Goal: Information Seeking & Learning: Learn about a topic

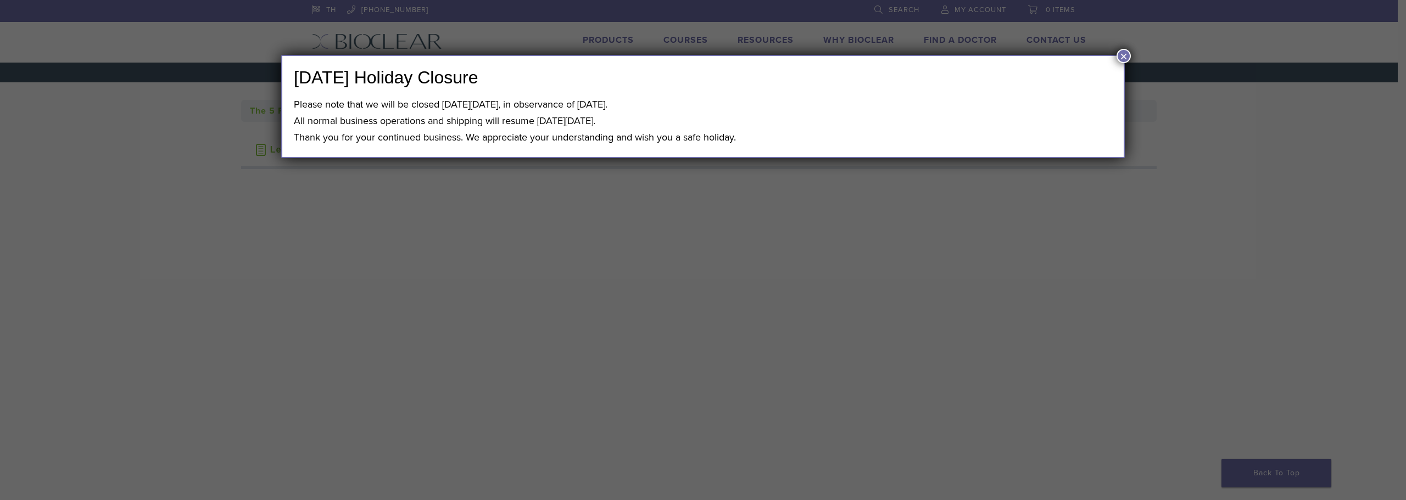
click at [1120, 55] on button "×" at bounding box center [1123, 56] width 14 height 14
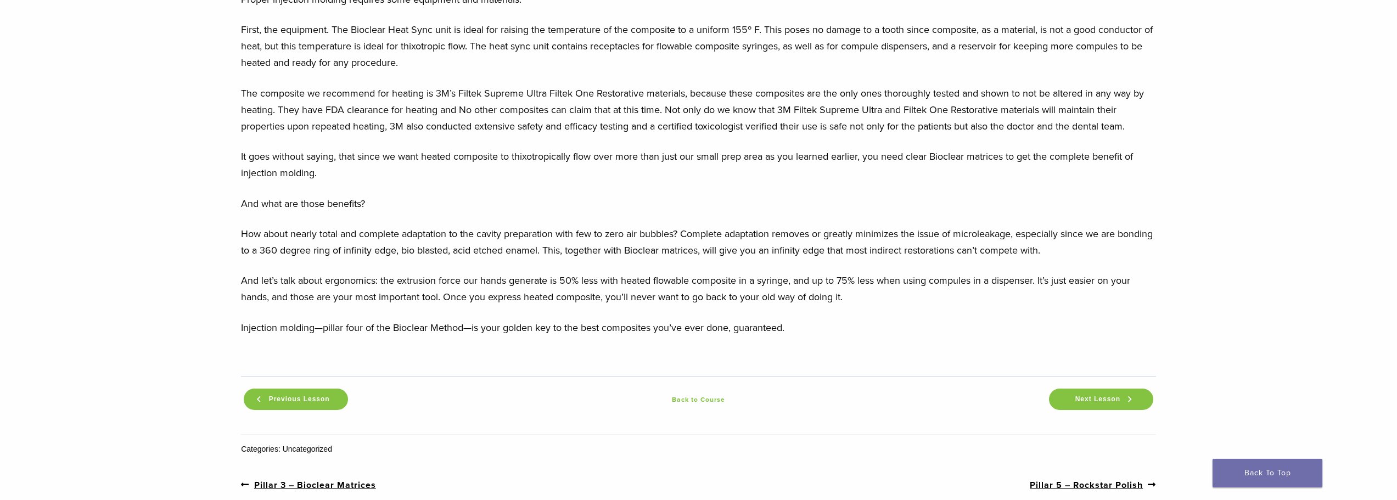
scroll to position [1098, 0]
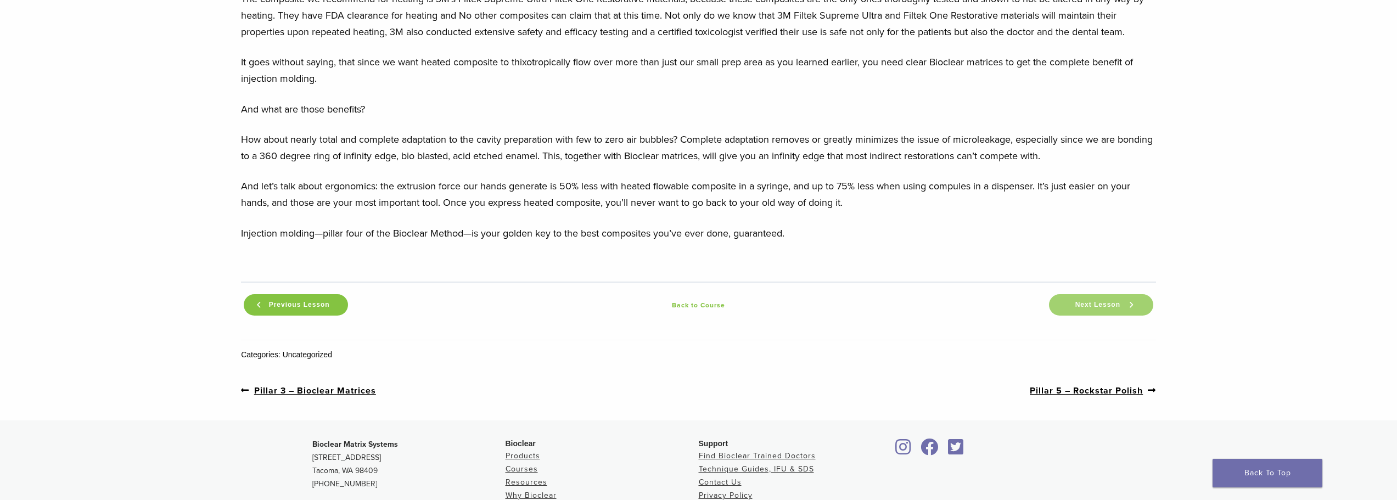
click at [1122, 309] on span "Next Lesson" at bounding box center [1098, 305] width 58 height 8
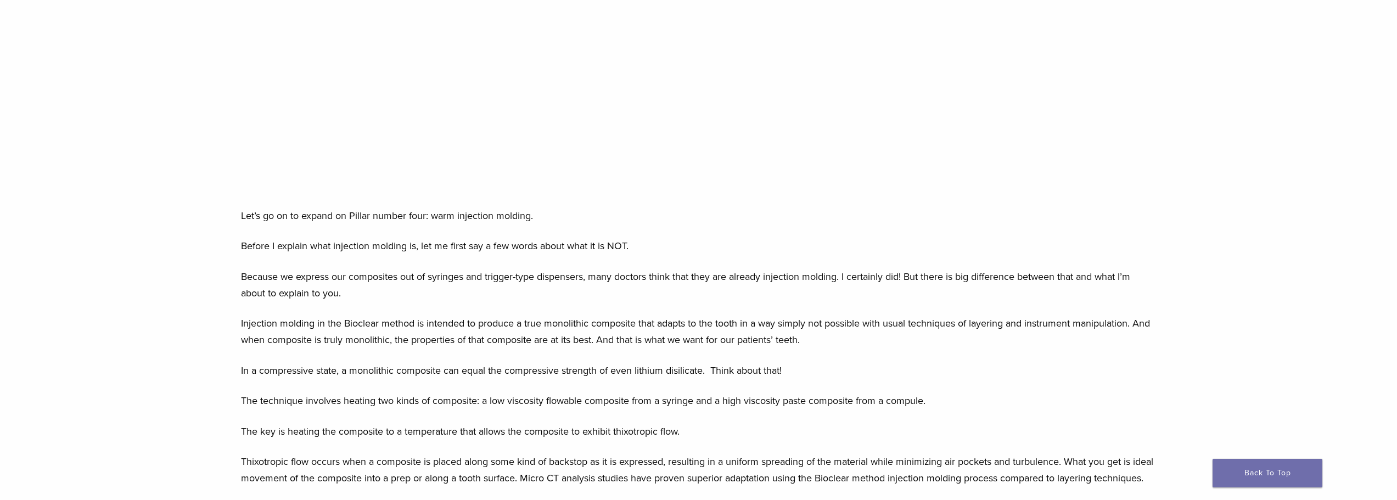
scroll to position [110, 0]
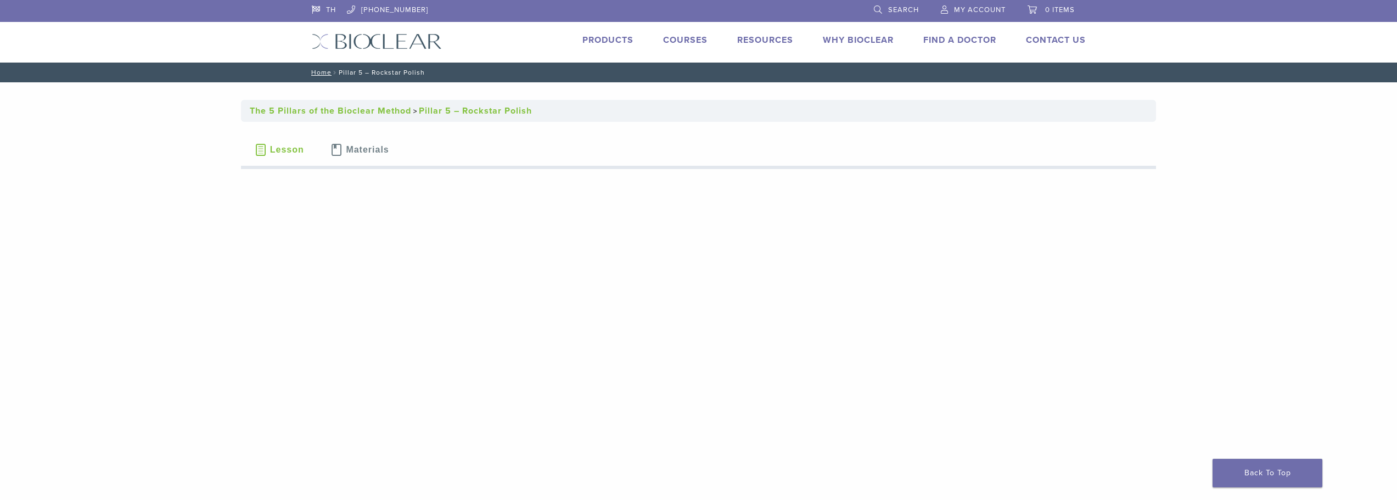
click at [691, 39] on link "Courses" at bounding box center [685, 40] width 44 height 11
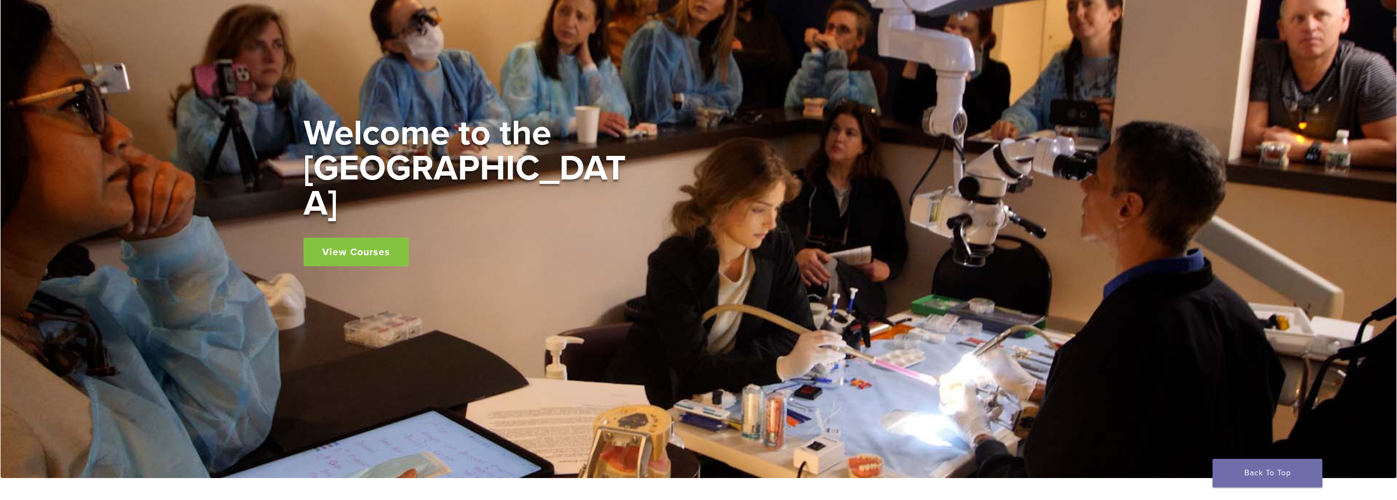
scroll to position [275, 0]
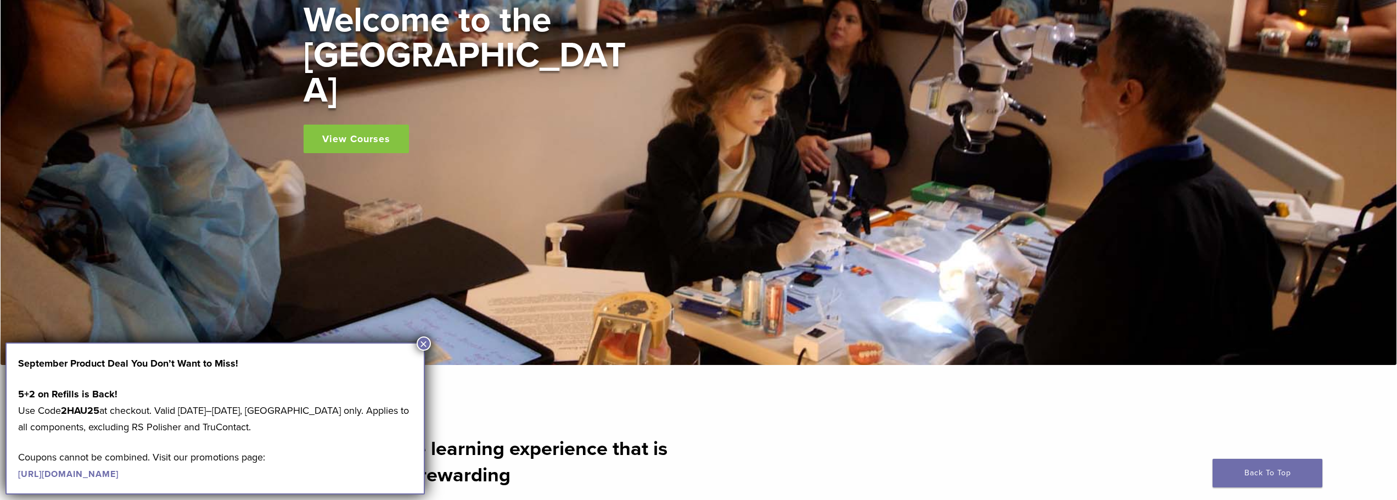
click at [383, 106] on div "Welcome to the Learning Center View Courses" at bounding box center [468, 78] width 329 height 150
click at [381, 125] on link "View Courses" at bounding box center [356, 139] width 105 height 29
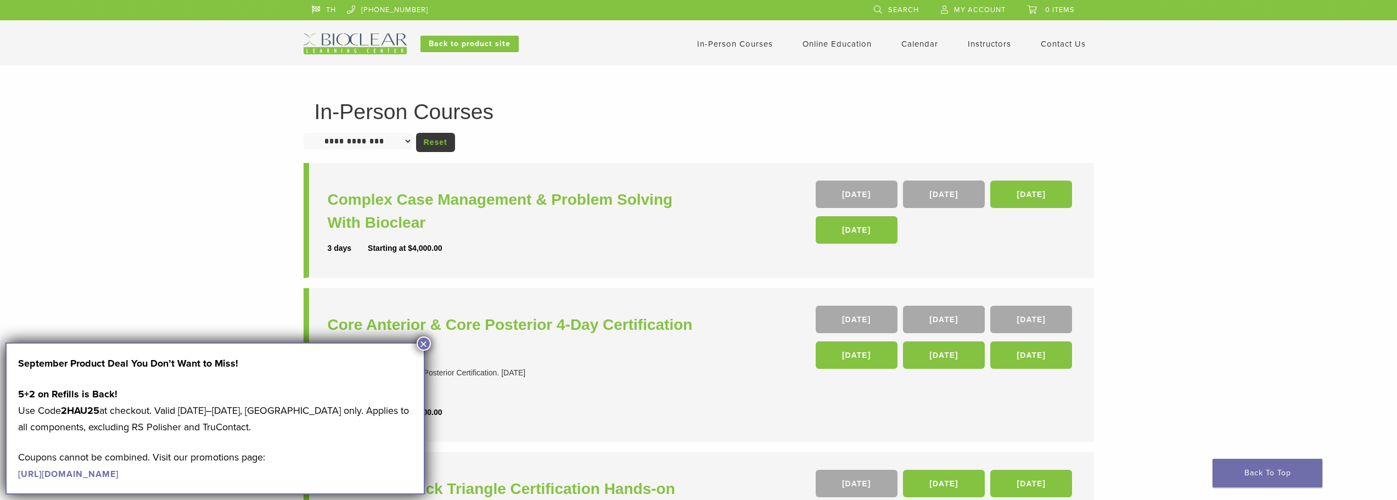
click at [421, 343] on button "×" at bounding box center [424, 344] width 14 height 14
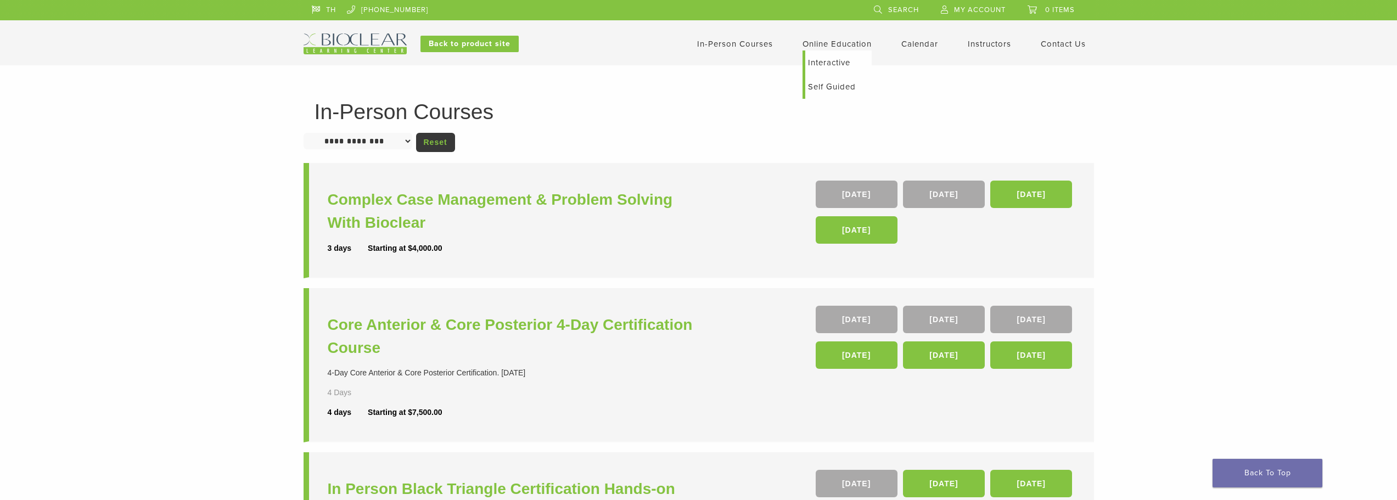
click at [836, 42] on link "Online Education" at bounding box center [837, 44] width 69 height 10
click at [841, 41] on link "Online Education" at bounding box center [837, 44] width 69 height 10
click at [840, 90] on link "Self Guided" at bounding box center [838, 87] width 66 height 24
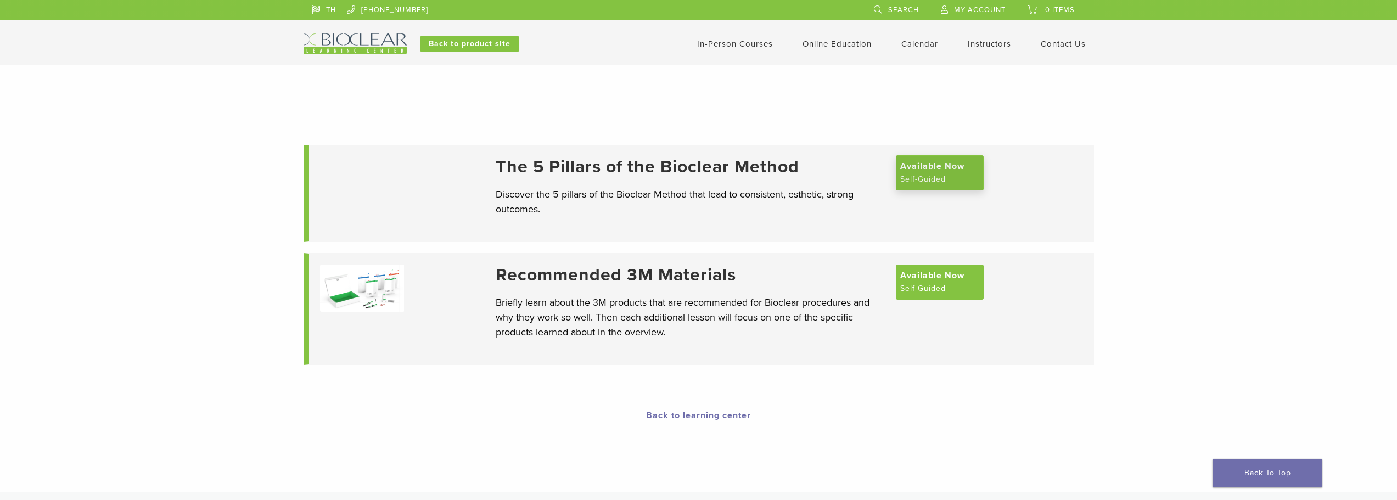
drag, startPoint x: 941, startPoint y: 177, endPoint x: 933, endPoint y: 181, distance: 8.4
click at [947, 172] on span "Available Now" at bounding box center [932, 166] width 64 height 13
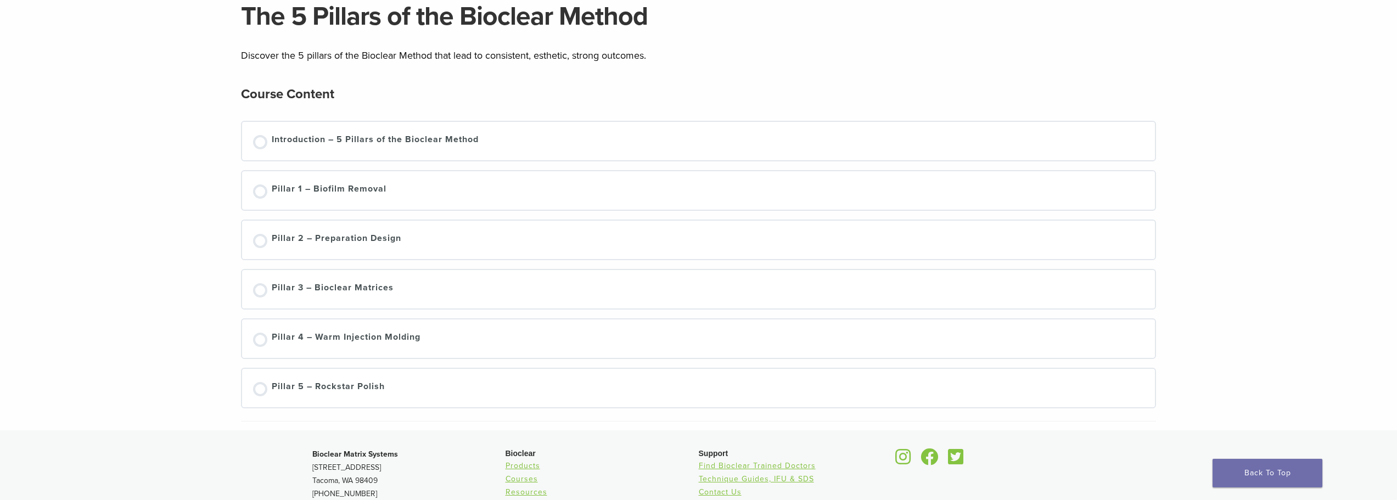
scroll to position [220, 0]
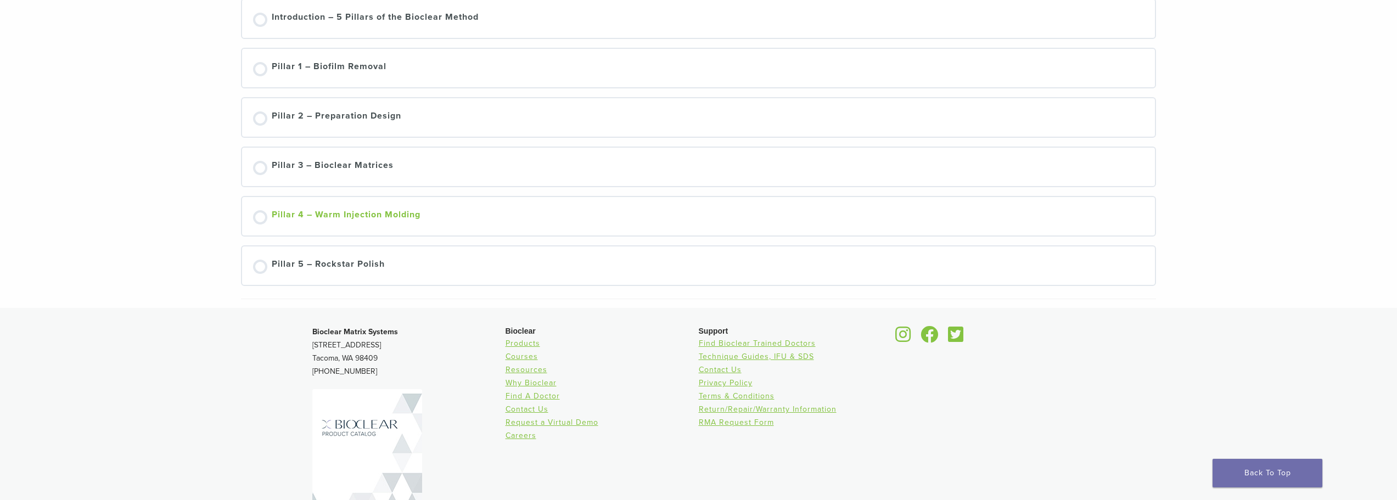
click at [254, 216] on div at bounding box center [260, 217] width 14 height 14
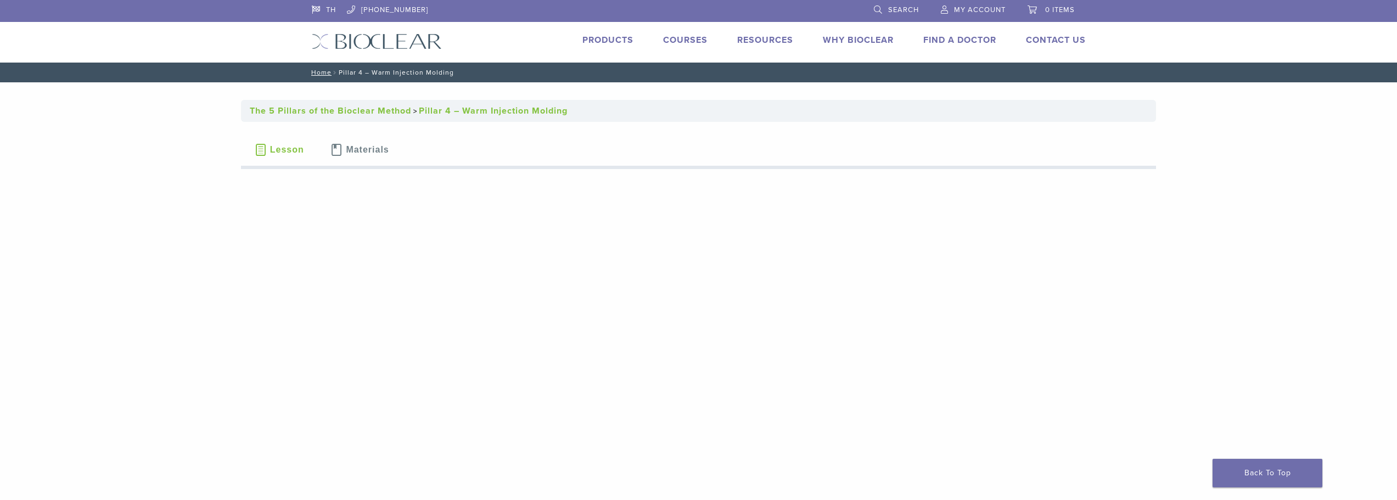
click at [367, 150] on span "Materials" at bounding box center [367, 150] width 43 height 9
